Goal: Task Accomplishment & Management: Manage account settings

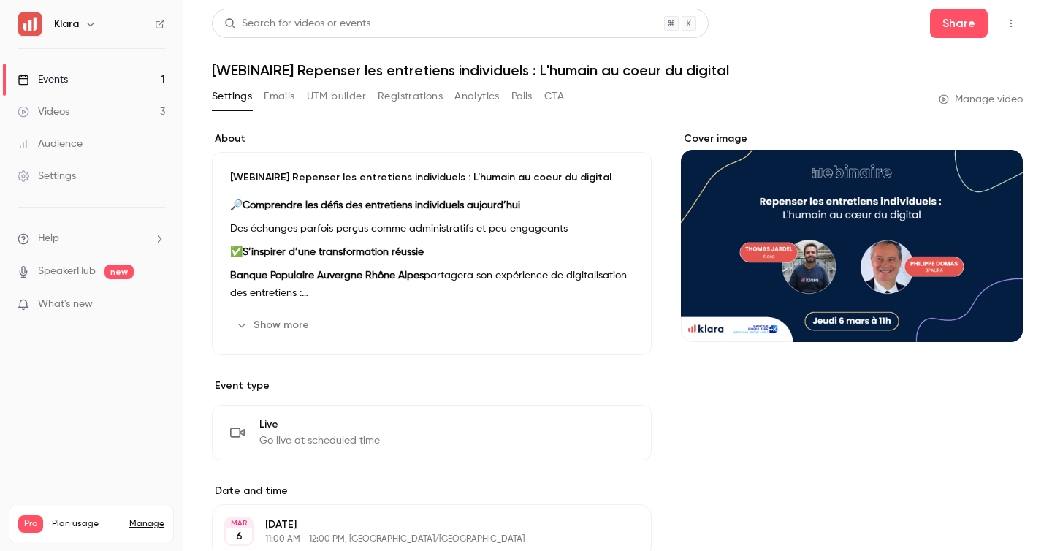
click at [142, 77] on link "Events 1" at bounding box center [91, 80] width 183 height 32
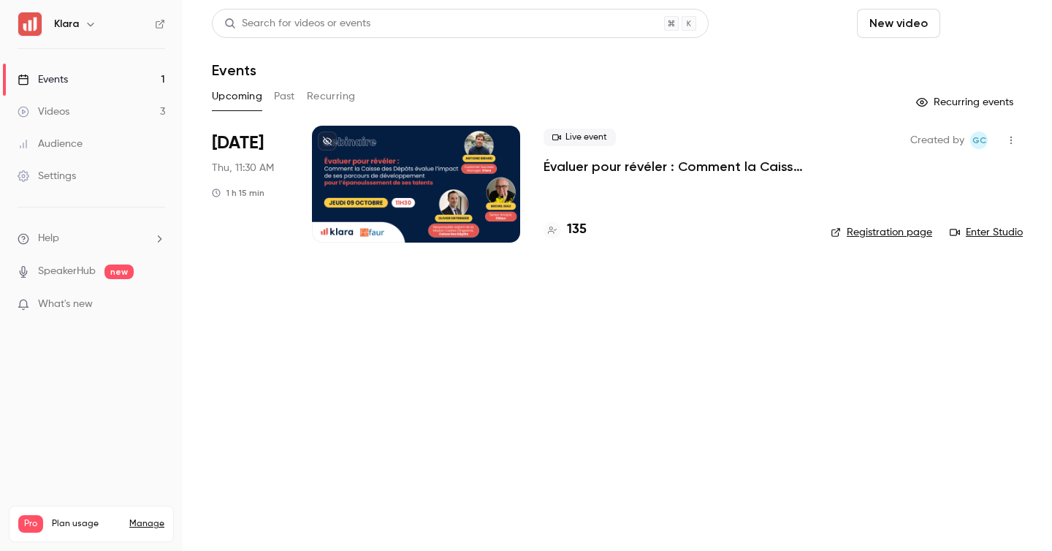
click at [972, 18] on button "Schedule" at bounding box center [984, 23] width 77 height 29
click at [954, 74] on li "One time event" at bounding box center [944, 64] width 158 height 38
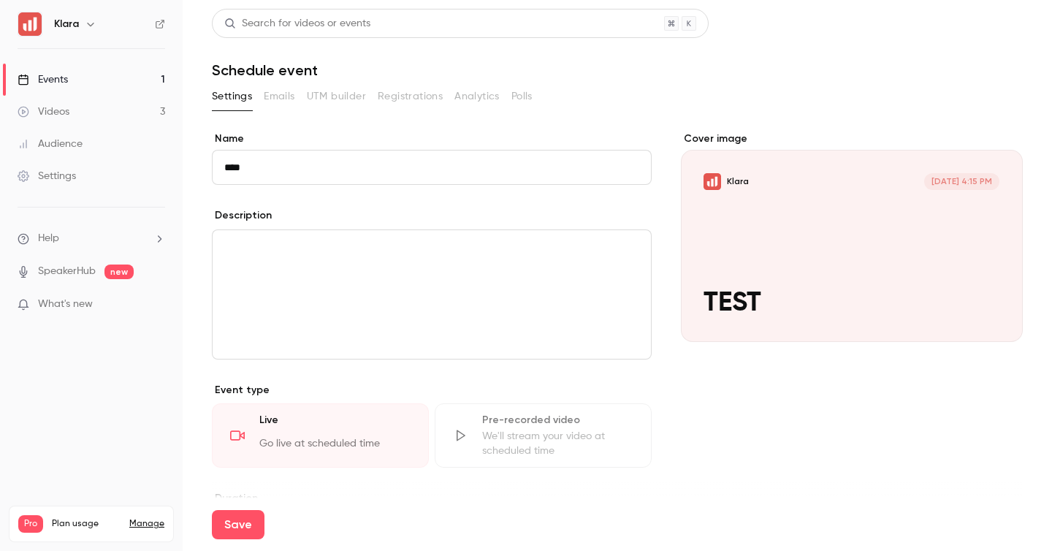
type input "**********"
click at [331, 227] on div "Description" at bounding box center [432, 283] width 440 height 151
click at [321, 246] on p "editor" at bounding box center [431, 248] width 415 height 18
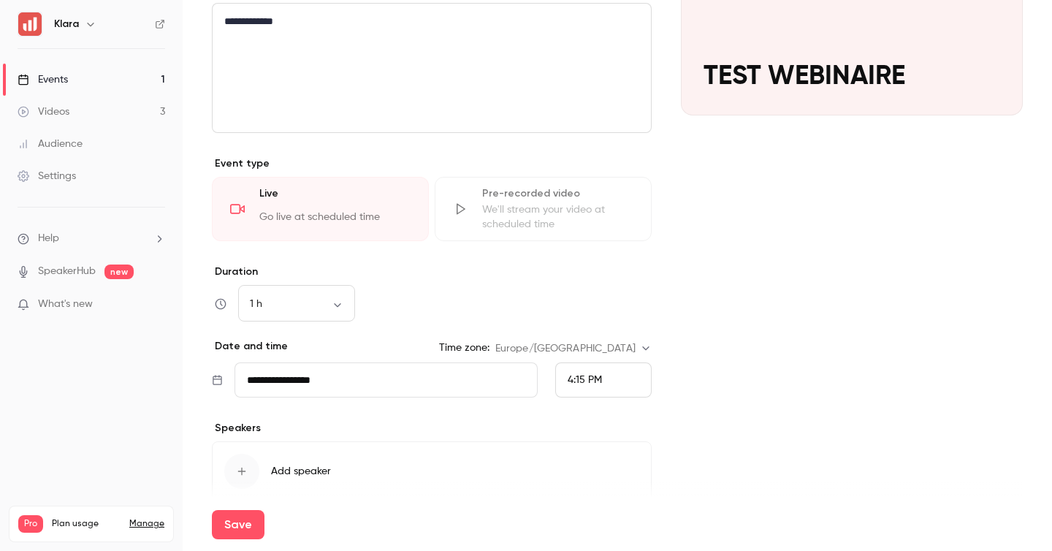
scroll to position [294, 0]
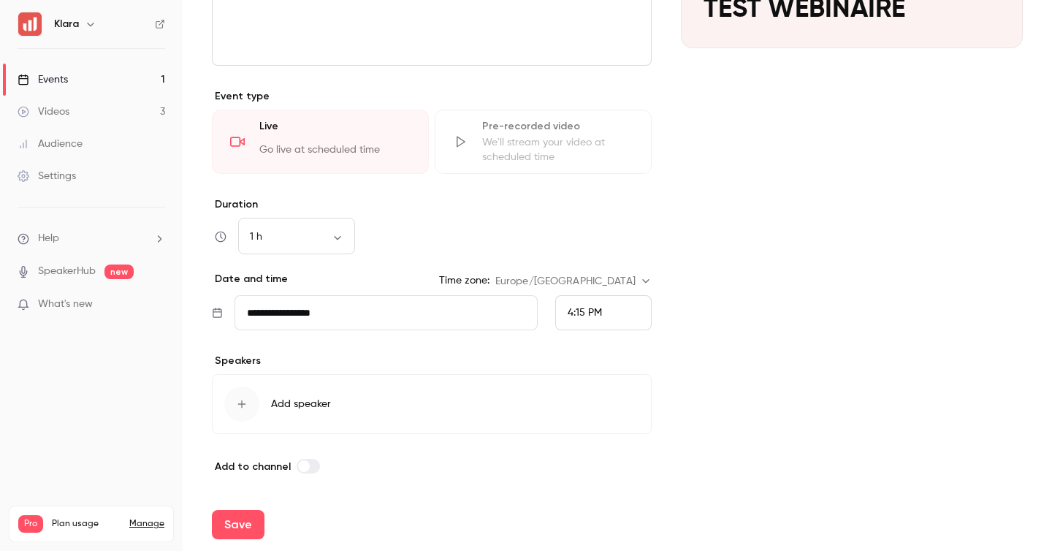
click at [580, 318] on div "4:15 PM" at bounding box center [585, 312] width 34 height 15
click at [591, 244] on span "5:00 PM" at bounding box center [587, 248] width 39 height 10
click at [712, 286] on div "Cover image [PERSON_NAME] [DATE] 5:00 PM TEST WEBINAIRE" at bounding box center [852, 156] width 342 height 637
click at [247, 531] on button "Save" at bounding box center [238, 524] width 53 height 29
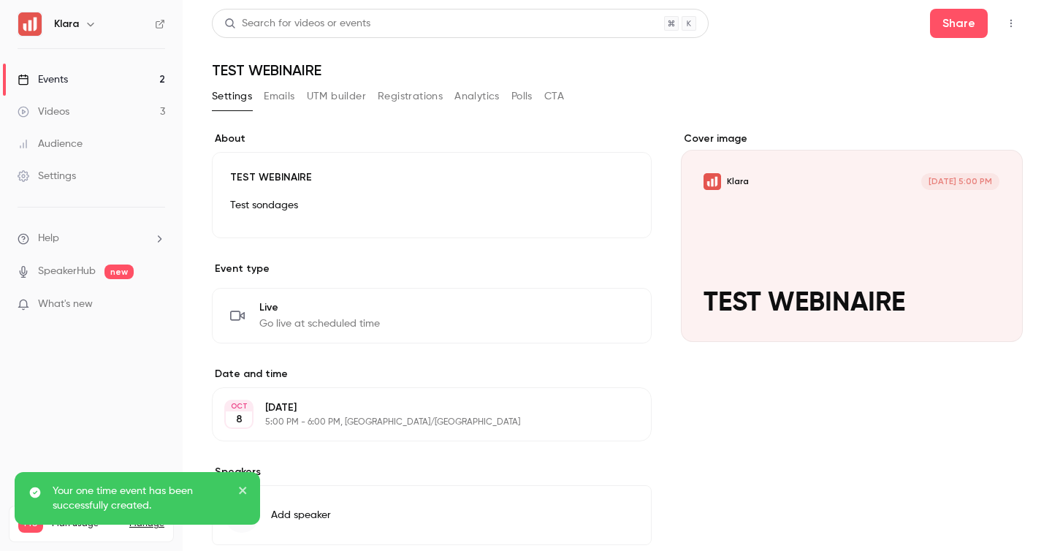
click at [147, 83] on link "Events 2" at bounding box center [91, 80] width 183 height 32
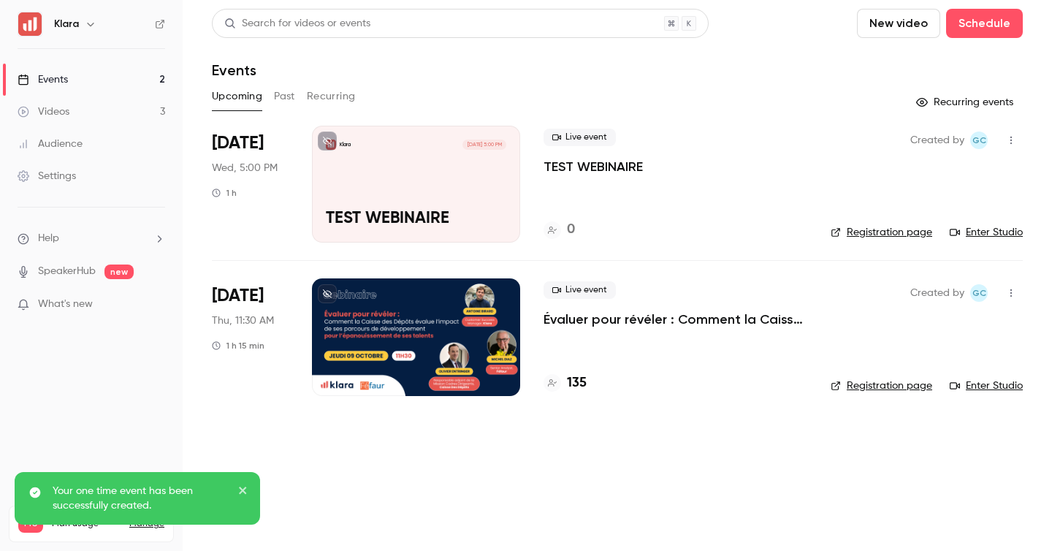
click at [574, 169] on p "TEST WEBINAIRE" at bounding box center [593, 167] width 99 height 18
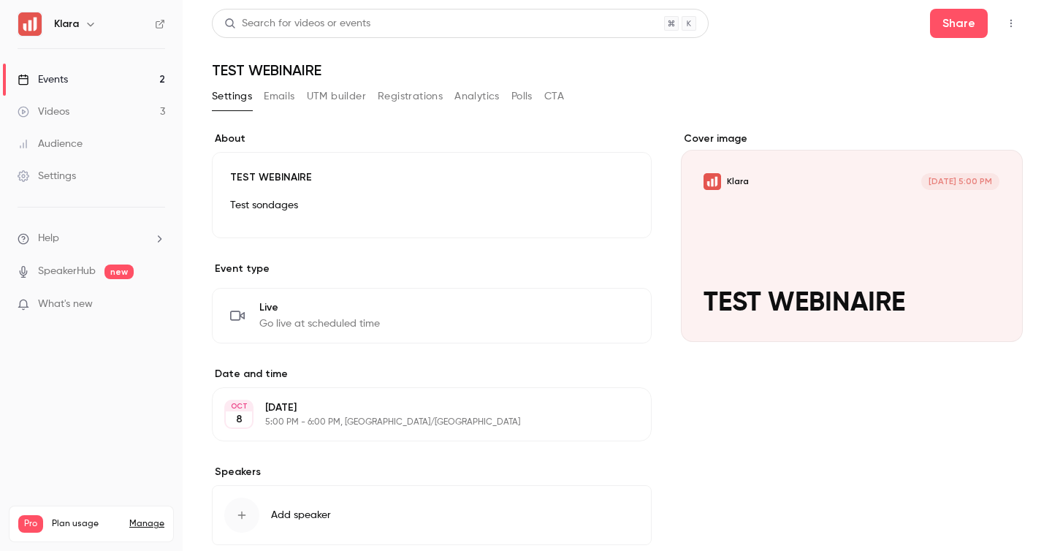
click at [144, 86] on link "Events 2" at bounding box center [91, 80] width 183 height 32
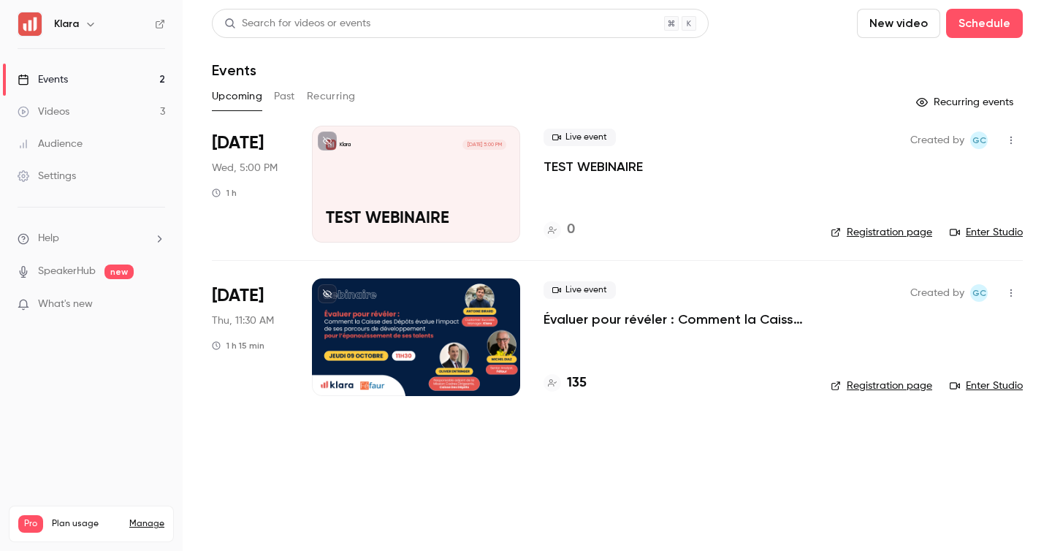
click at [567, 172] on p "TEST WEBINAIRE" at bounding box center [593, 167] width 99 height 18
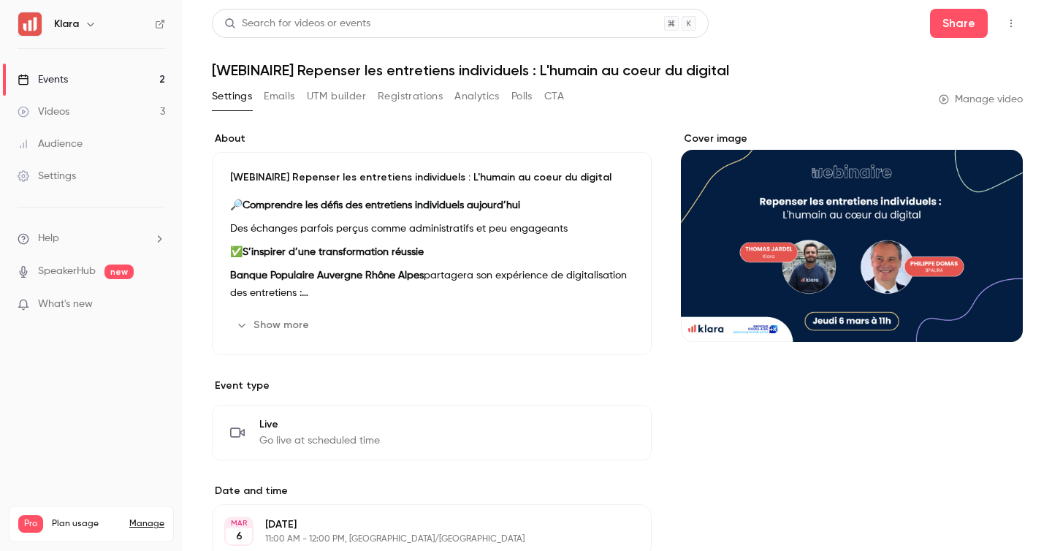
click at [156, 75] on link "Events 2" at bounding box center [91, 80] width 183 height 32
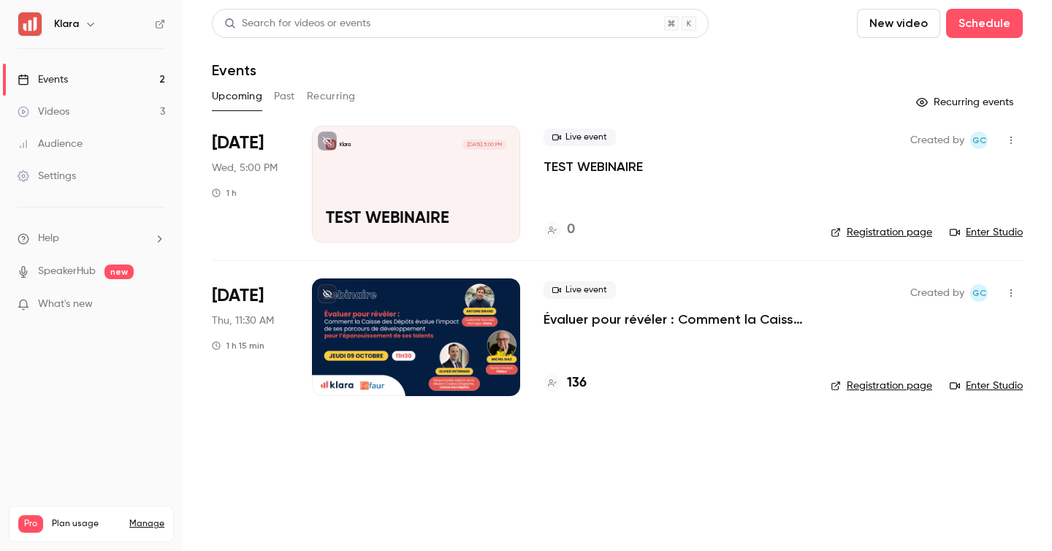
click at [829, 172] on li "[DATE] Wed, 5:00 PM 1 h [PERSON_NAME] [DATE] 5:00 PM TEST WEBINAIRE Live event …" at bounding box center [617, 193] width 811 height 134
click at [612, 157] on div "Live event TEST WEBINAIRE" at bounding box center [676, 152] width 264 height 47
click at [609, 170] on p "TEST WEBINAIRE" at bounding box center [593, 167] width 99 height 18
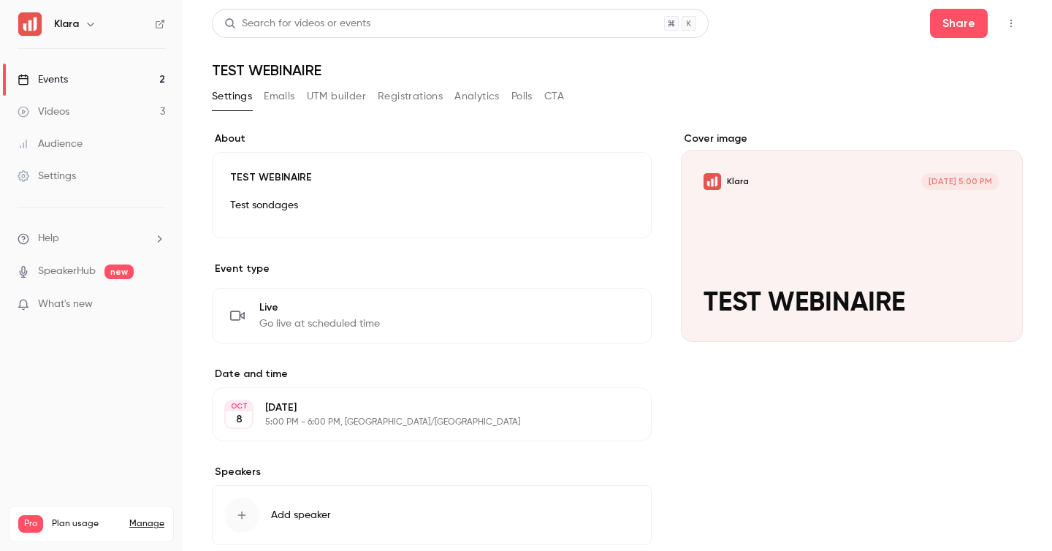
click at [1003, 31] on button "button" at bounding box center [1011, 23] width 23 height 23
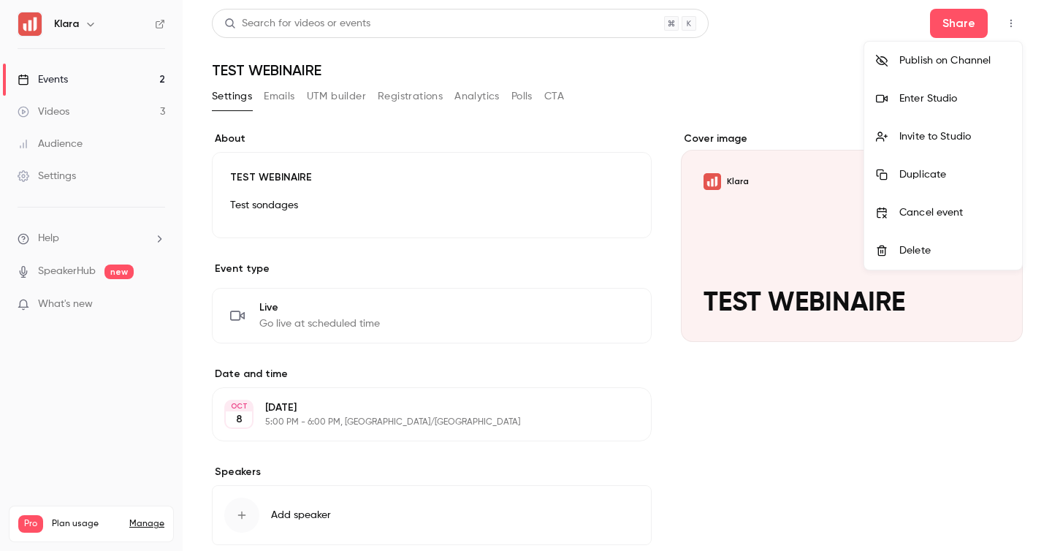
click at [924, 129] on div "Invite to Studio" at bounding box center [955, 136] width 111 height 15
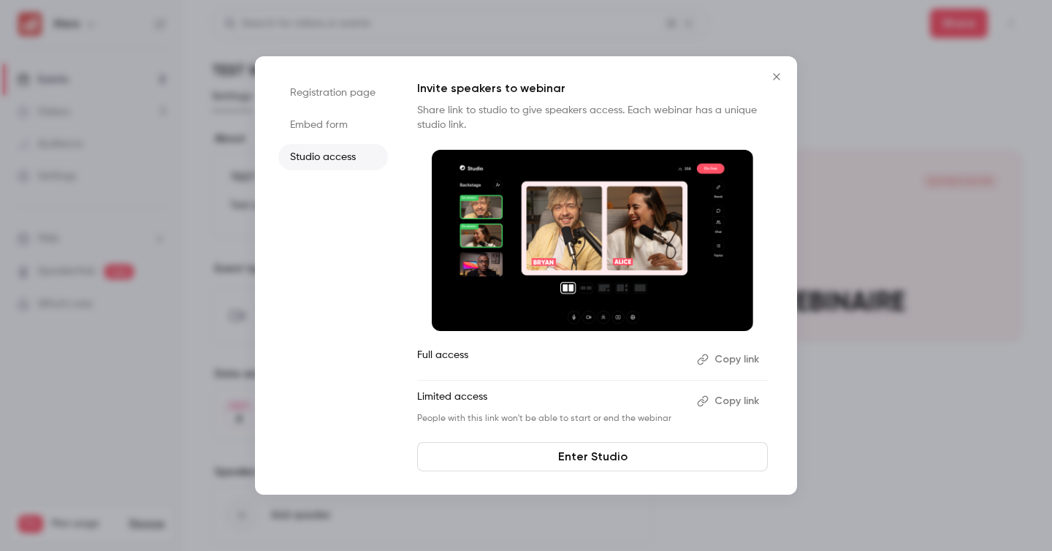
click at [955, 129] on div at bounding box center [526, 275] width 1052 height 551
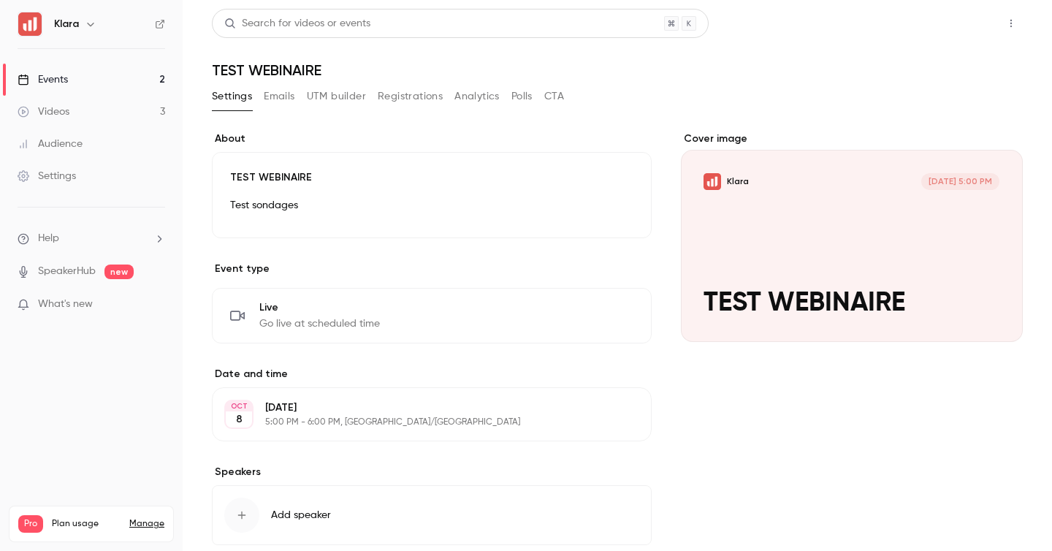
click at [941, 29] on button "Share" at bounding box center [959, 23] width 58 height 29
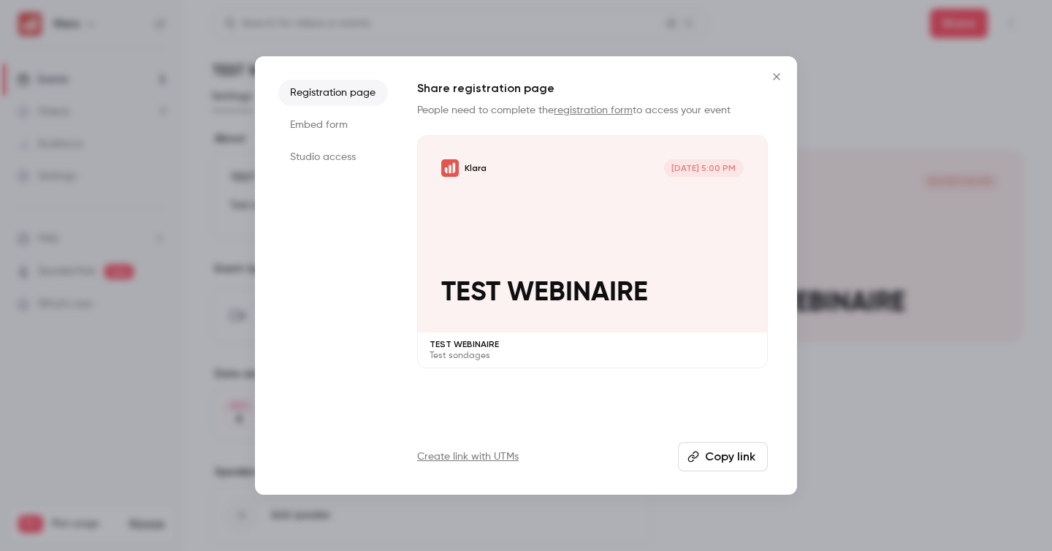
click at [709, 452] on button "Copy link" at bounding box center [723, 456] width 90 height 29
click at [874, 255] on div at bounding box center [526, 275] width 1052 height 551
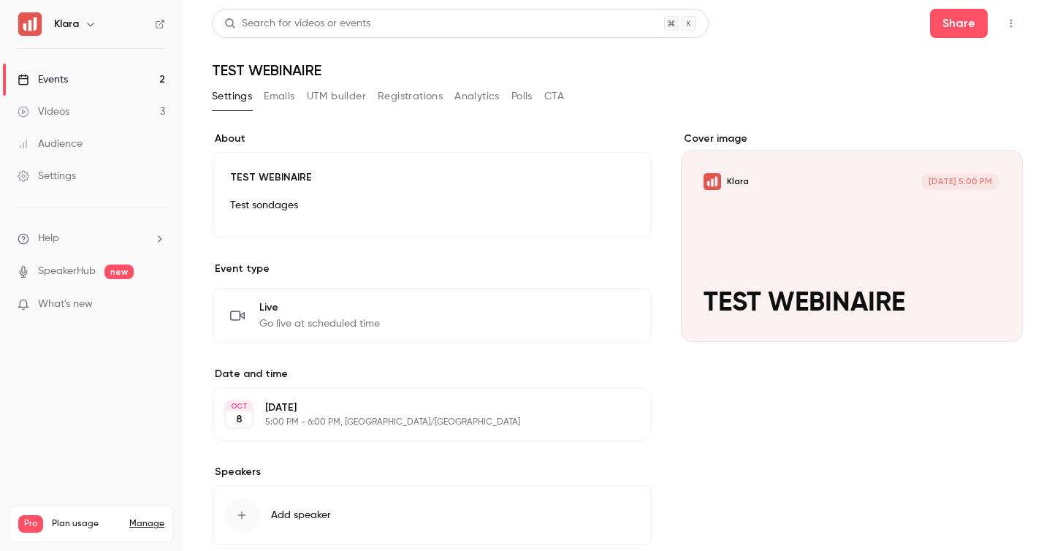
click at [115, 86] on link "Events 2" at bounding box center [91, 80] width 183 height 32
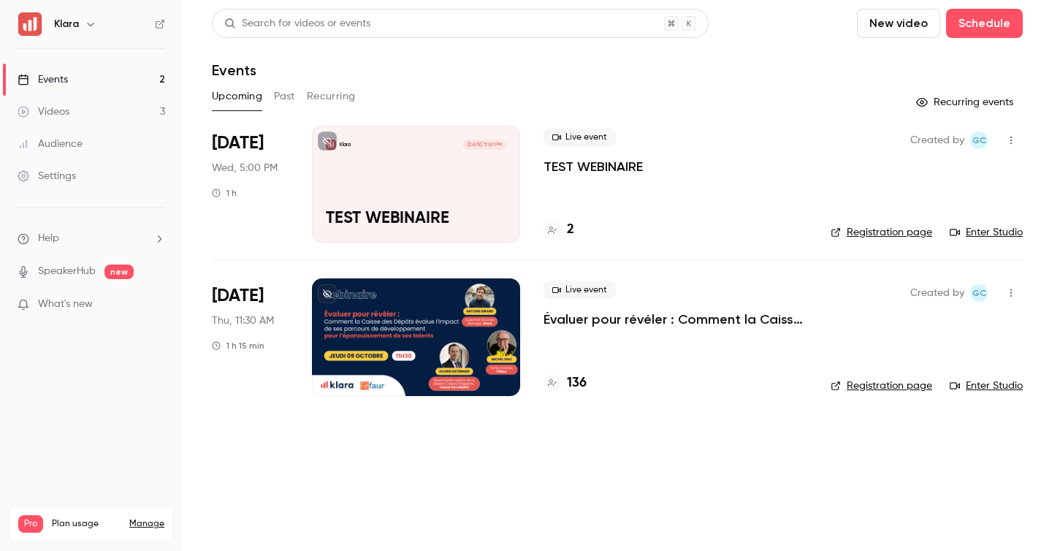
click at [984, 232] on link "Enter Studio" at bounding box center [986, 232] width 73 height 15
click at [1011, 140] on icon "button" at bounding box center [1011, 141] width 1 height 8
click at [892, 323] on li "Delete" at bounding box center [944, 330] width 158 height 38
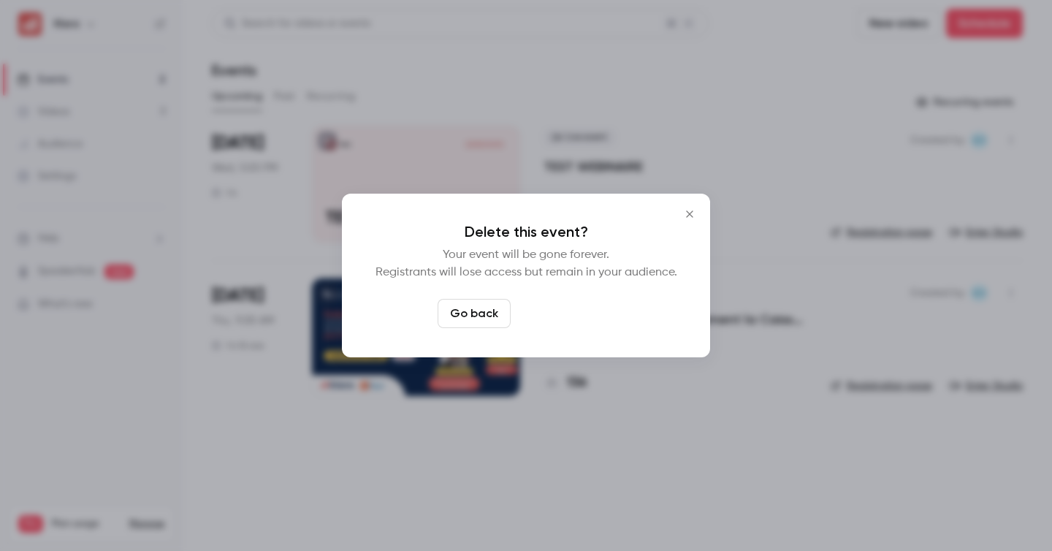
click at [553, 305] on button "Delete event" at bounding box center [566, 313] width 98 height 29
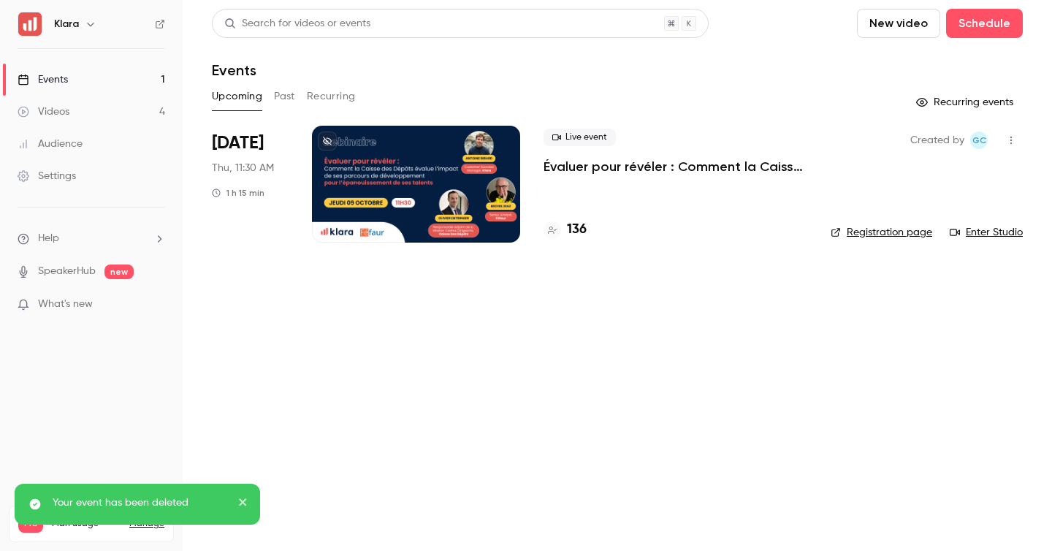
click at [567, 229] on h4 "136" at bounding box center [577, 230] width 20 height 20
